Goal: Find specific page/section: Find specific page/section

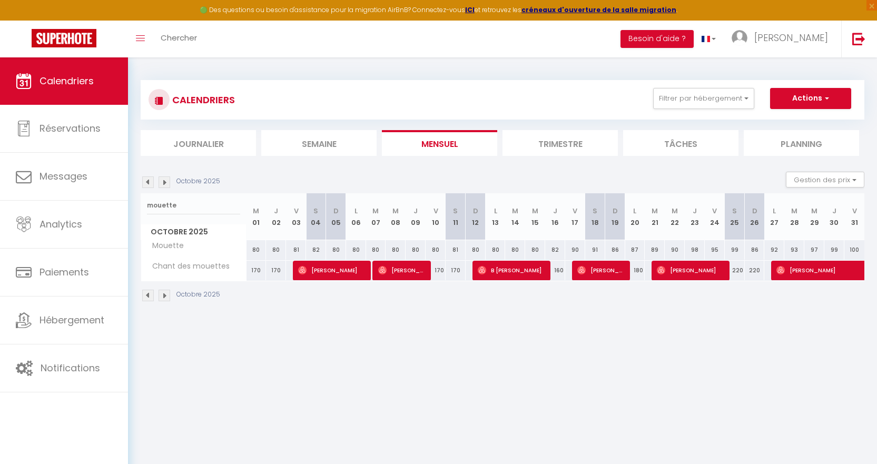
click at [151, 183] on img at bounding box center [148, 182] width 12 height 12
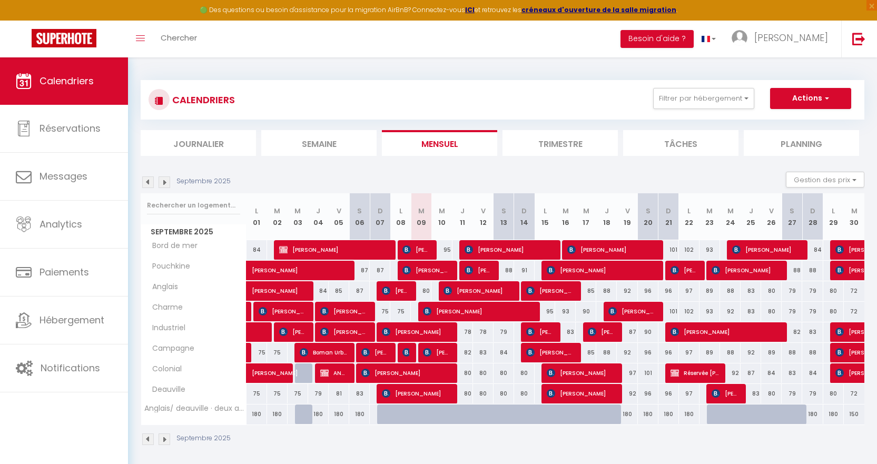
click at [147, 183] on img at bounding box center [148, 182] width 12 height 12
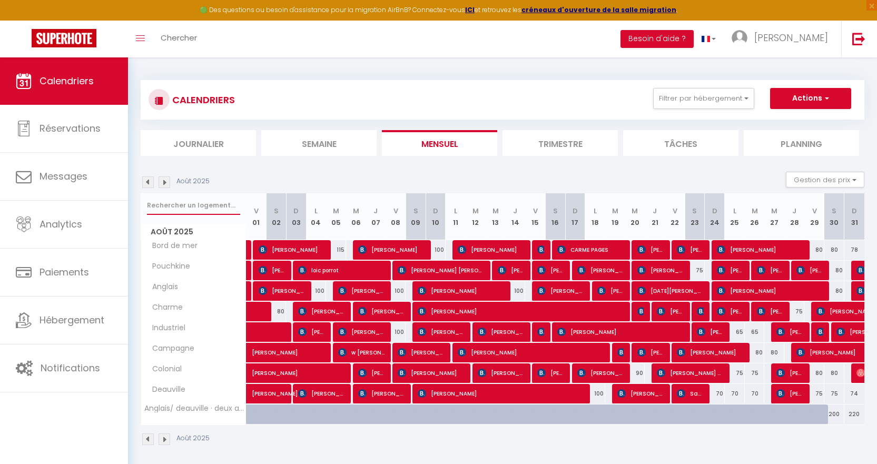
click at [191, 205] on input "text" at bounding box center [193, 205] width 93 height 19
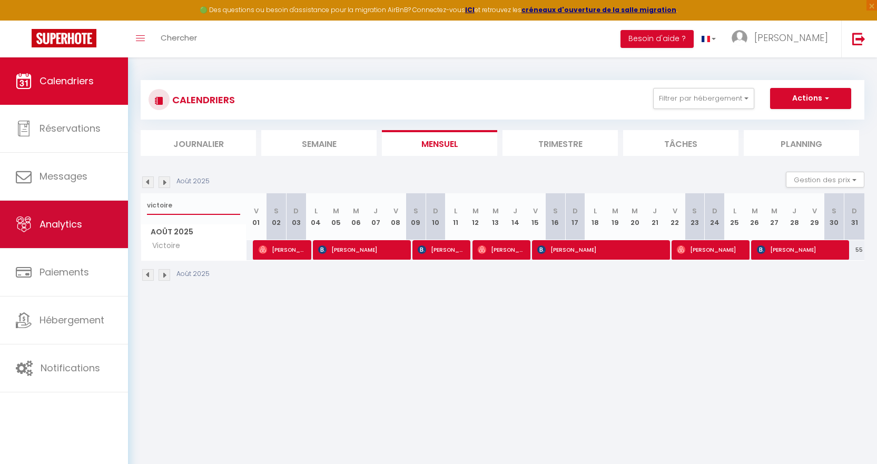
type input "victoire"
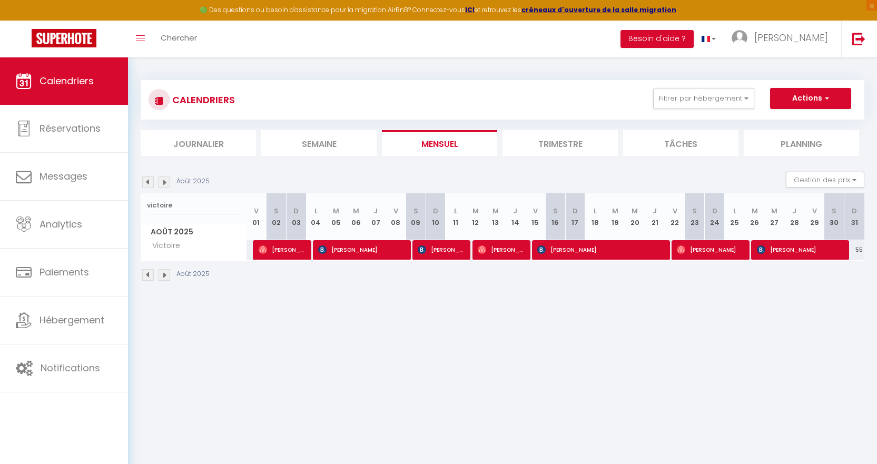
click at [164, 184] on img at bounding box center [165, 182] width 12 height 12
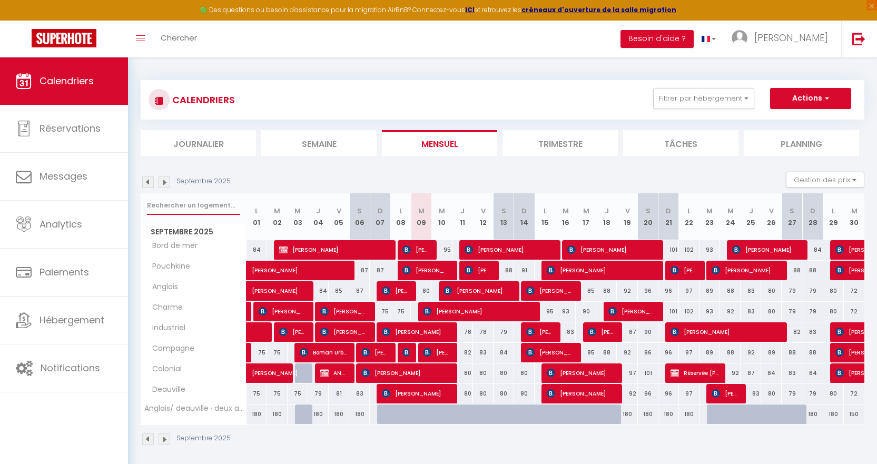
click at [186, 201] on input "text" at bounding box center [193, 205] width 93 height 19
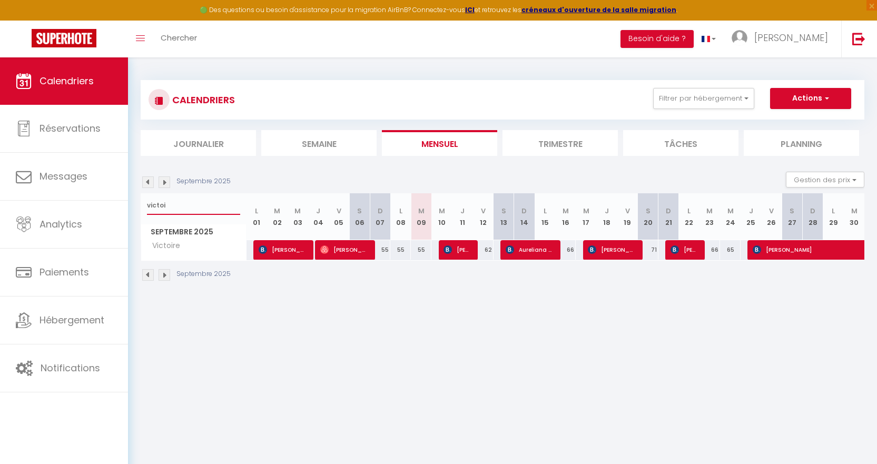
type input "victoi"
click at [679, 254] on span "[PERSON_NAME] [PERSON_NAME]" at bounding box center [683, 250] width 27 height 20
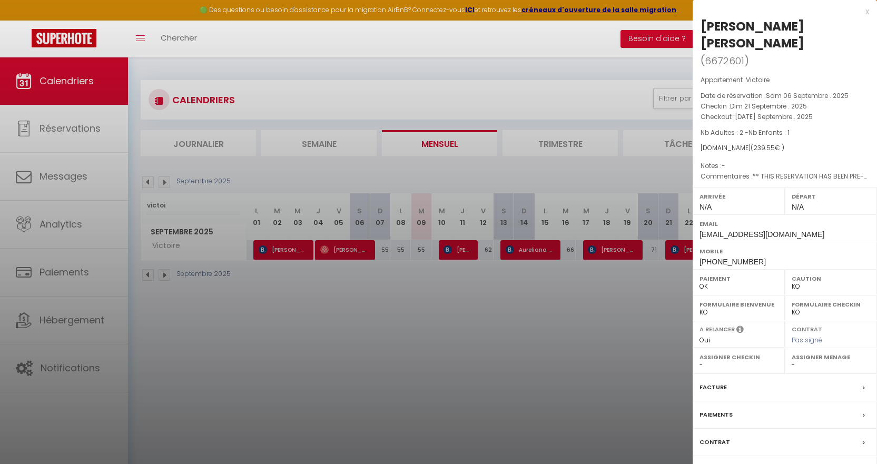
click at [864, 13] on div "x" at bounding box center [781, 11] width 176 height 13
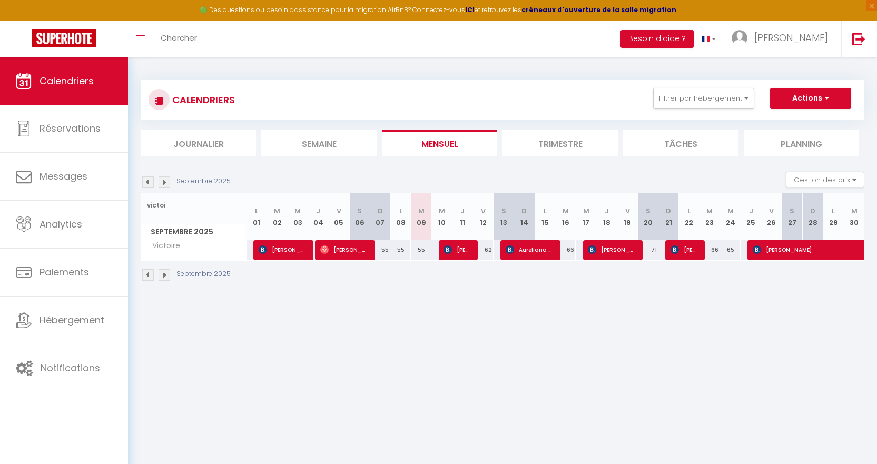
click at [151, 185] on img at bounding box center [148, 182] width 12 height 12
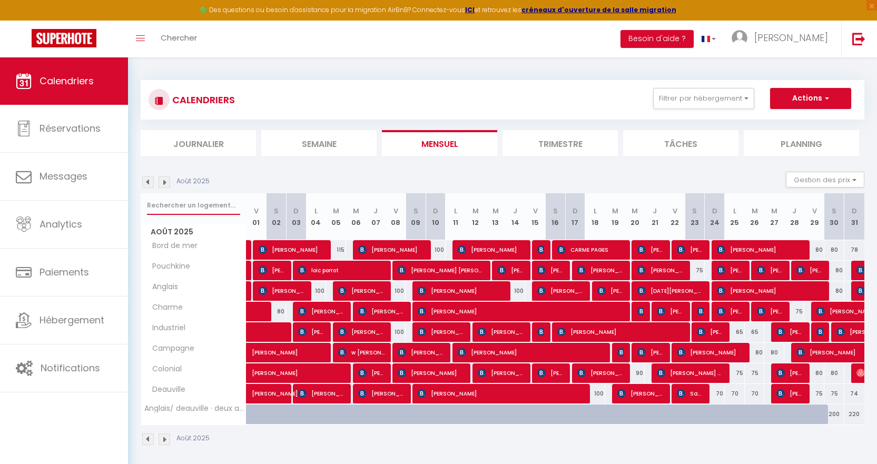
click at [195, 207] on input "text" at bounding box center [193, 205] width 93 height 19
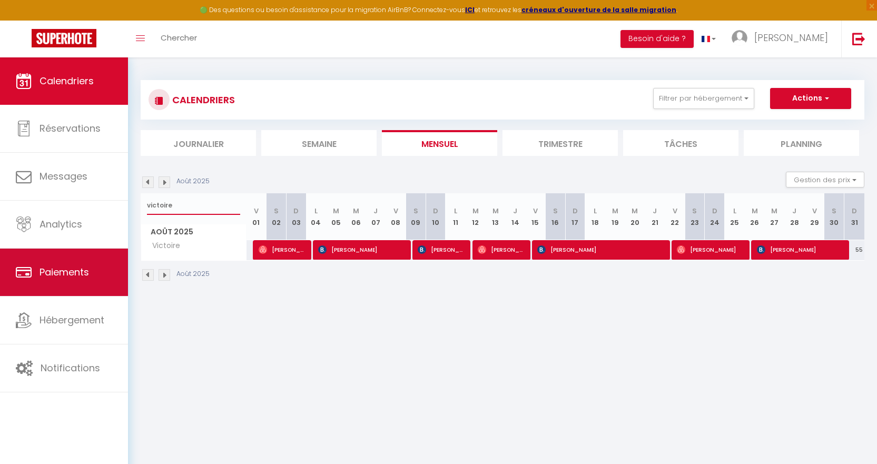
type input "victoire"
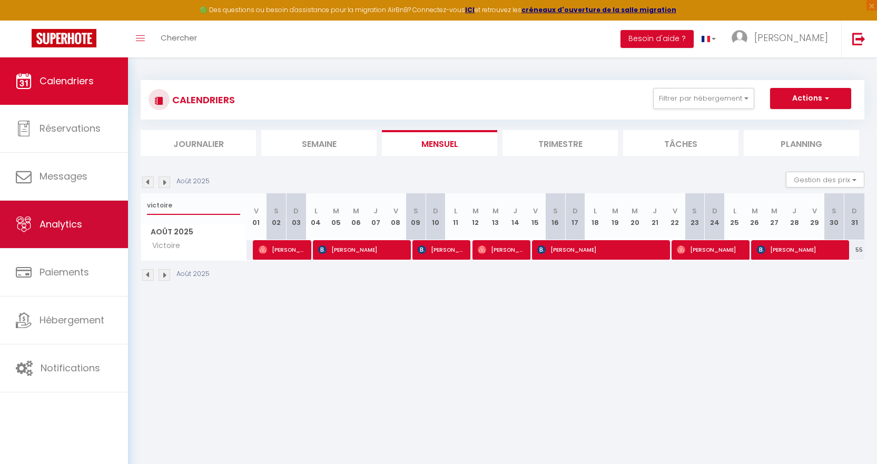
click at [106, 210] on div "🟢 Des questions ou besoin d'assistance pour la migration AirBnB? Connectez-vous…" at bounding box center [438, 180] width 877 height 247
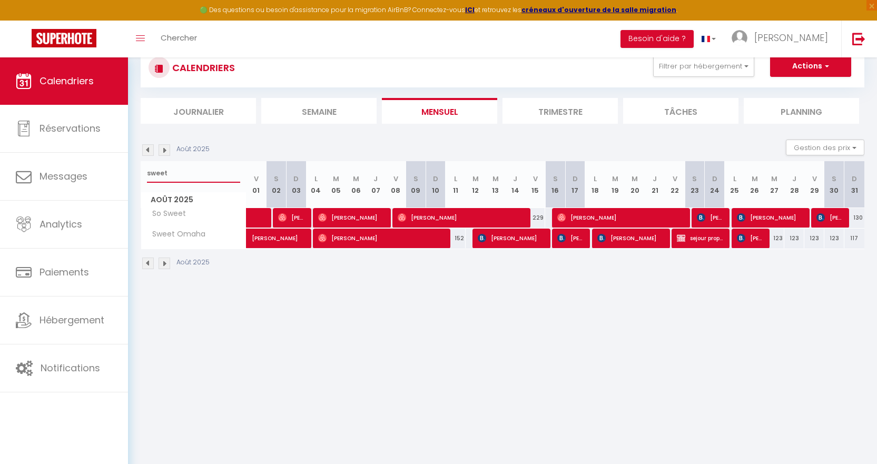
scroll to position [57, 0]
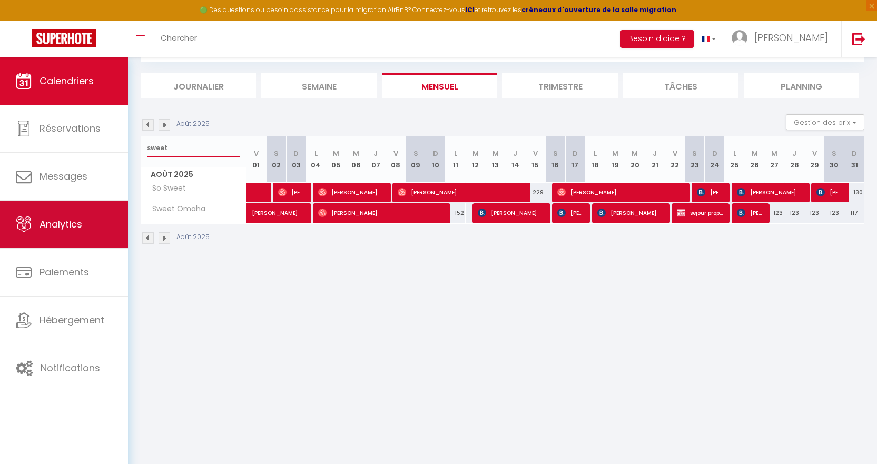
type input "sweet"
